Goal: Task Accomplishment & Management: Use online tool/utility

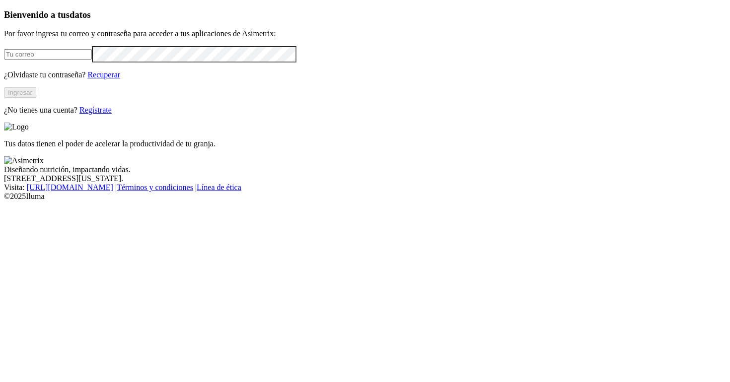
click at [90, 60] on input "email" at bounding box center [48, 54] width 88 height 10
type input "[PERSON_NAME][EMAIL_ADDRESS][PERSON_NAME][DOMAIN_NAME]"
drag, startPoint x: 141, startPoint y: 207, endPoint x: 137, endPoint y: 216, distance: 10.4
click at [36, 98] on button "Ingresar" at bounding box center [20, 92] width 32 height 10
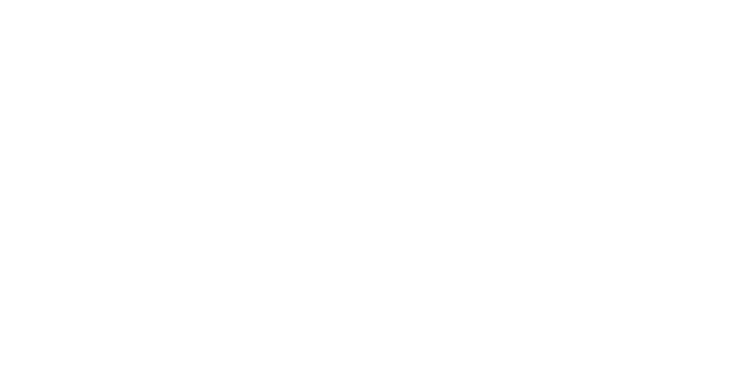
type input "aliar"
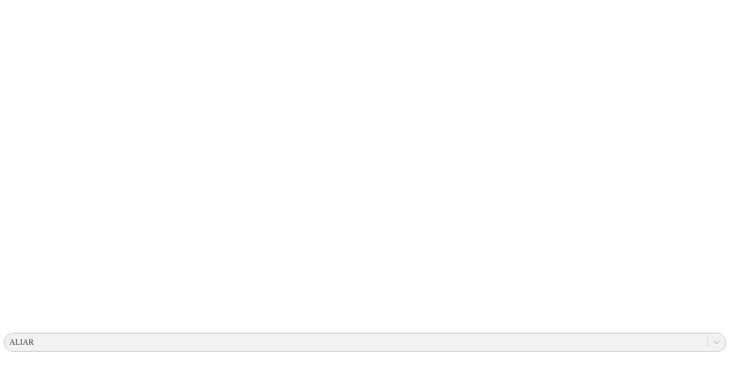
scroll to position [76, 0]
